Goal: Task Accomplishment & Management: Book appointment/travel/reservation

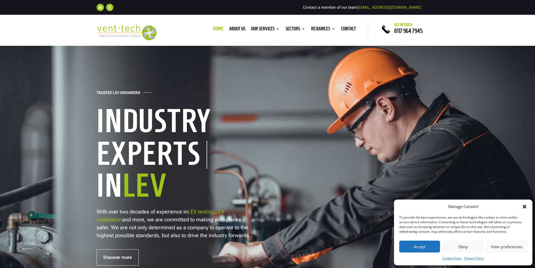
scroll to position [53, 0]
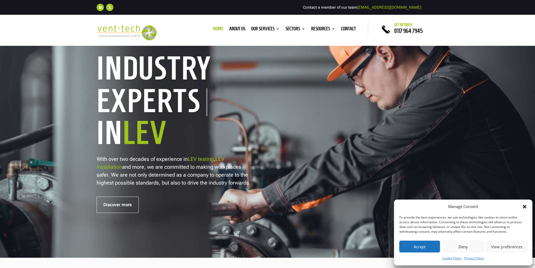
click at [521, 206] on div "Manage Consent" at bounding box center [463, 206] width 128 height 6
click at [423, 248] on button "Accept" at bounding box center [419, 246] width 41 height 12
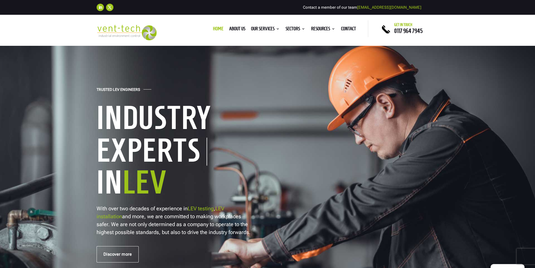
scroll to position [0, 0]
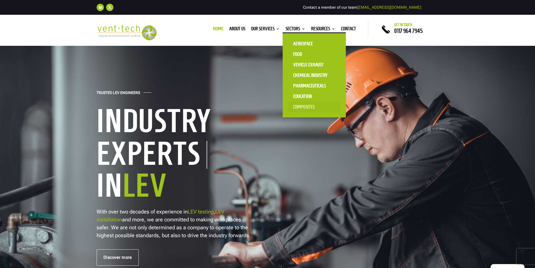
click at [299, 106] on link "Composites" at bounding box center [314, 107] width 53 height 11
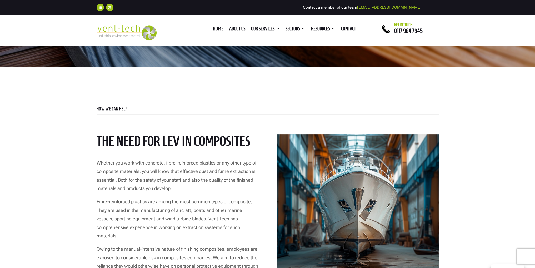
scroll to position [132, 0]
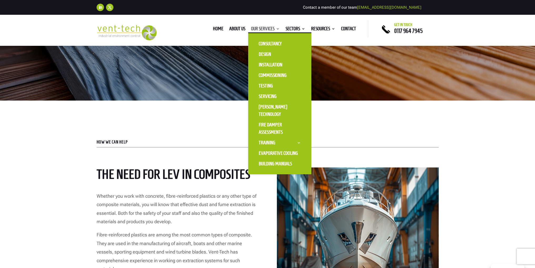
click at [276, 27] on link "Our Services" at bounding box center [265, 30] width 29 height 6
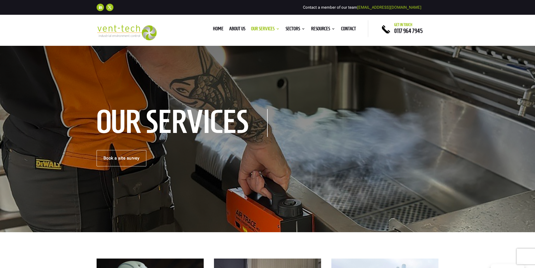
click at [389, 68] on div "Our Services Book a site survey" at bounding box center [267, 138] width 535 height 187
